Goal: Task Accomplishment & Management: Use online tool/utility

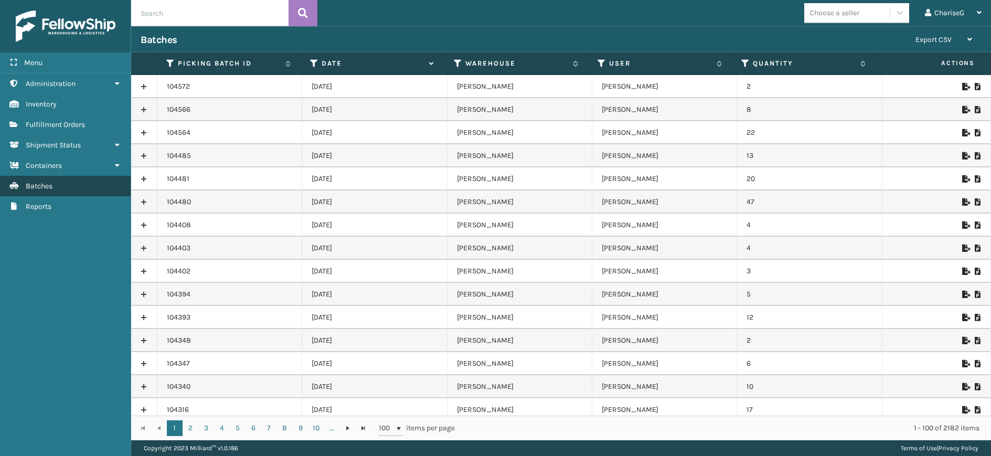
click at [40, 188] on span "Batches" at bounding box center [39, 185] width 27 height 9
drag, startPoint x: 955, startPoint y: 109, endPoint x: 948, endPoint y: 108, distance: 7.4
click at [962, 109] on icon at bounding box center [965, 109] width 6 height 7
click at [693, 16] on div "Choose a seller ChariseG Log Out" at bounding box center [653, 13] width 673 height 26
click at [962, 87] on icon at bounding box center [965, 86] width 6 height 7
